Goal: Task Accomplishment & Management: Manage account settings

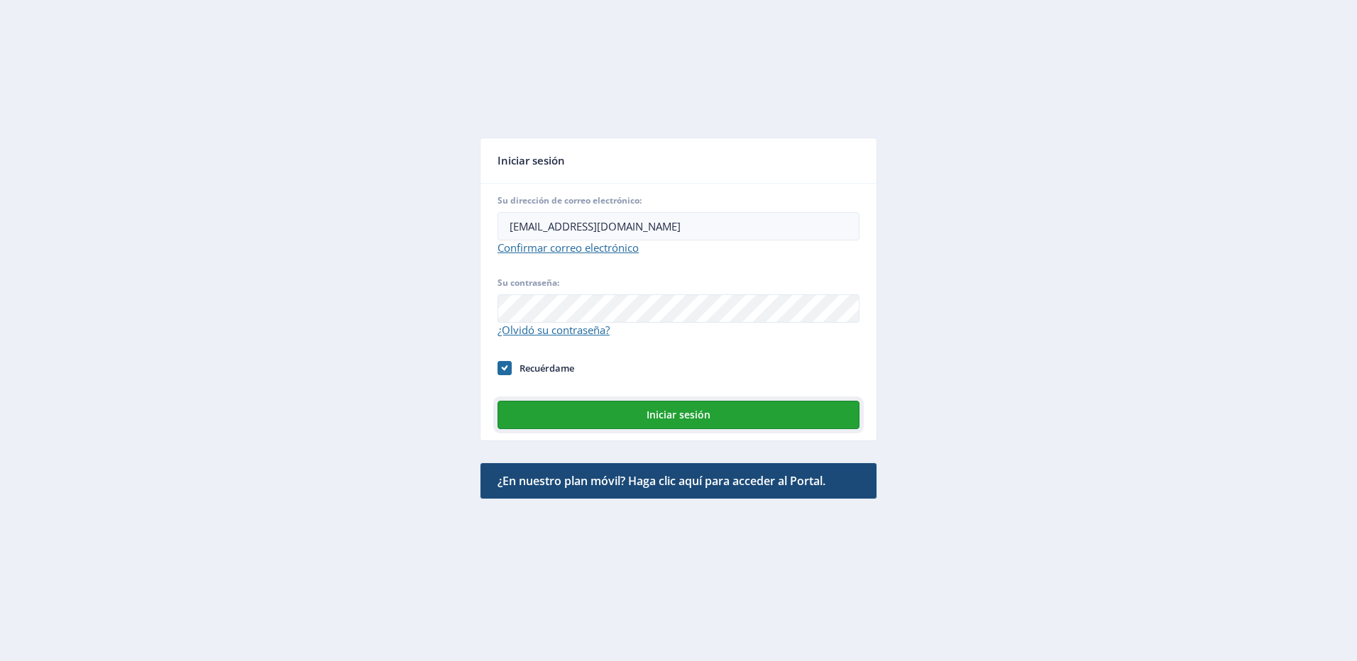
click at [669, 417] on button "Iniciar sesión" at bounding box center [678, 415] width 362 height 28
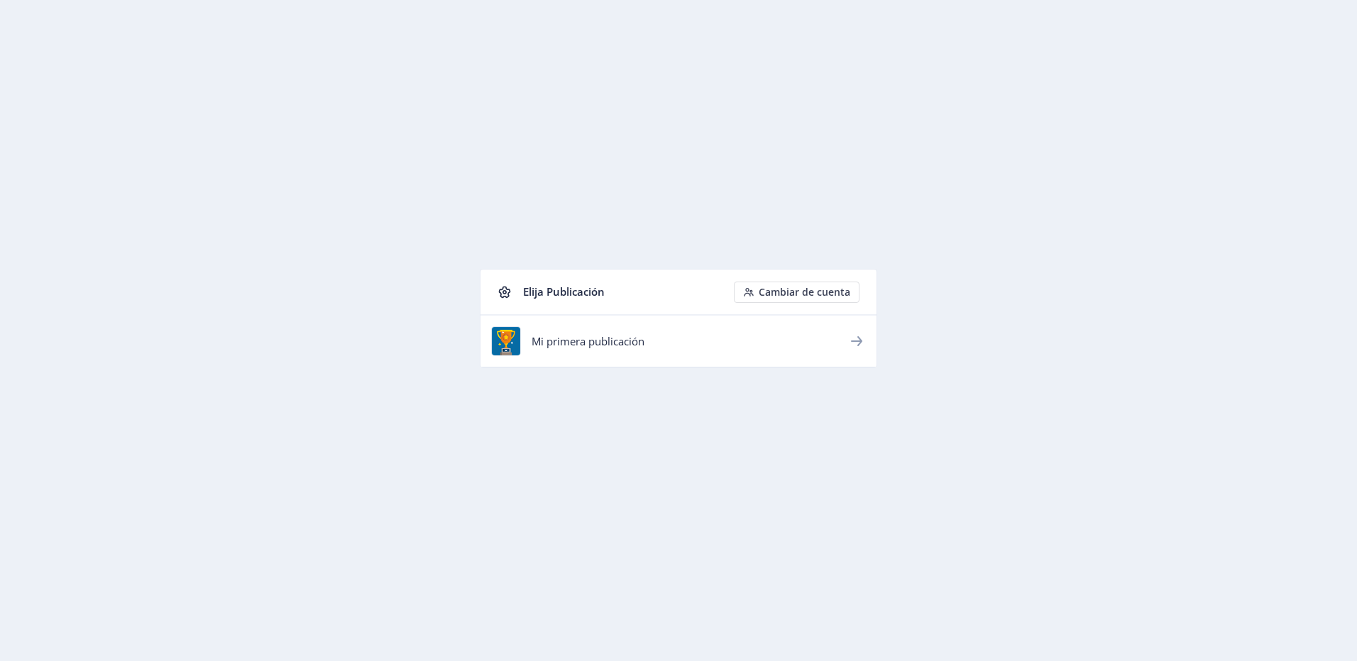
click at [254, 117] on app-home "Elija Publicación Cambiar de cuenta Mi primera publicación" at bounding box center [679, 329] width 1306 height 607
click at [862, 338] on icon at bounding box center [856, 341] width 17 height 17
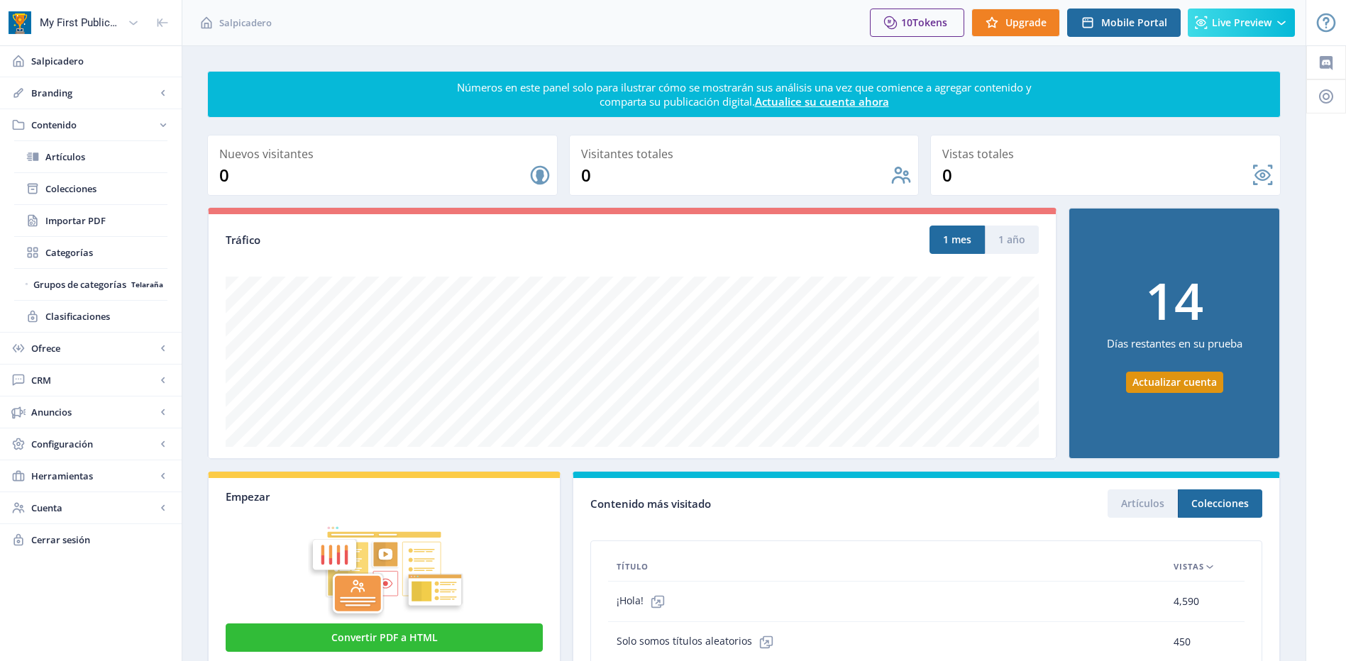
click at [48, 538] on span "Cerrar sesión" at bounding box center [100, 540] width 139 height 14
